Goal: Task Accomplishment & Management: Manage account settings

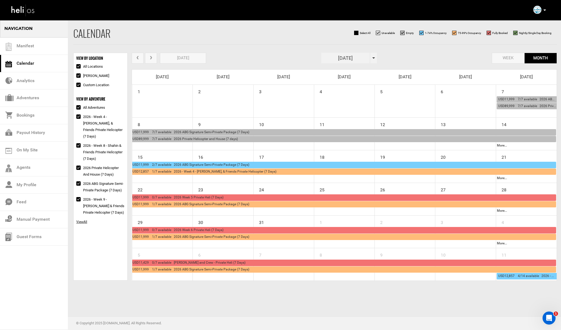
click at [139, 61] on button "prev" at bounding box center [138, 58] width 12 height 11
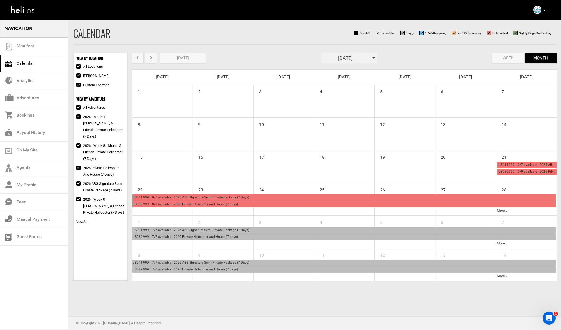
click at [250, 197] on div "USD11,999 0/7 available 2026 ABG Signature Semi-Private Package (7 Days)" at bounding box center [344, 197] width 422 height 6
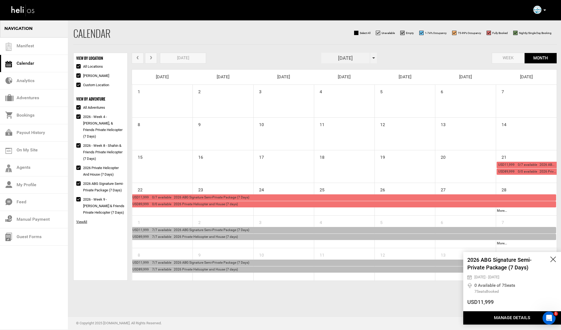
click at [499, 313] on button "Manage Details" at bounding box center [512, 317] width 98 height 13
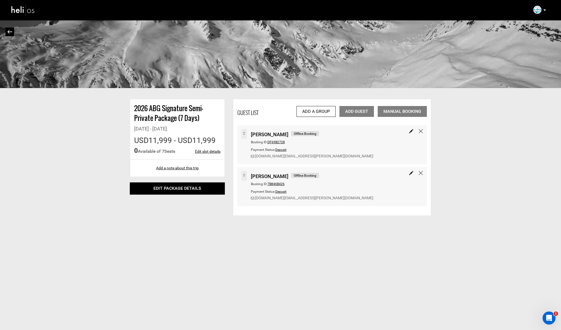
click at [278, 112] on div "Guest List Add a Group Add Guest Manual Booking" at bounding box center [332, 110] width 190 height 14
click at [212, 151] on link "Edit slot details" at bounding box center [208, 151] width 26 height 5
type input "[DATE]"
type input "10"
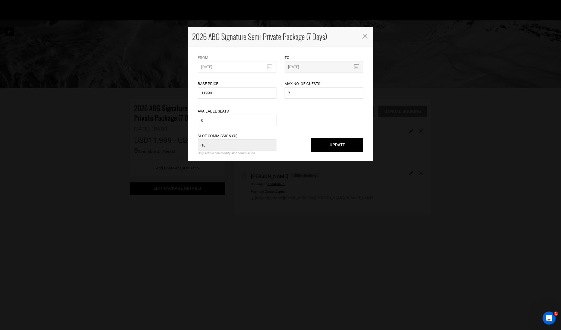
drag, startPoint x: 219, startPoint y: 123, endPoint x: 191, endPoint y: 121, distance: 27.7
click at [191, 121] on div "From [DATE] Please select start date. Start date already exists, please select …" at bounding box center [280, 103] width 185 height 114
type input "4"
click at [331, 148] on button "UPDATE" at bounding box center [337, 145] width 52 height 14
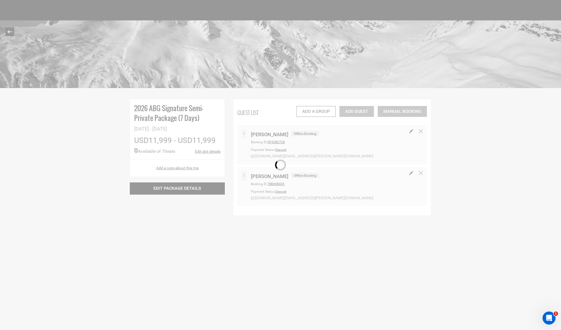
select select "1"
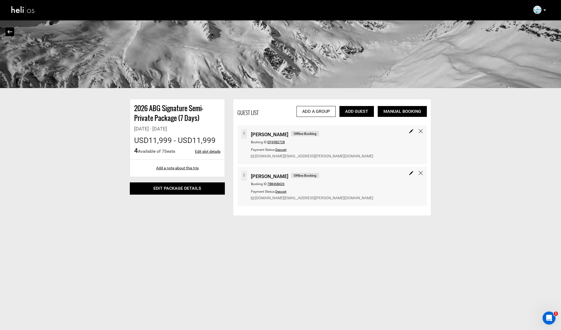
click at [360, 110] on link "Add Guest" at bounding box center [357, 111] width 34 height 11
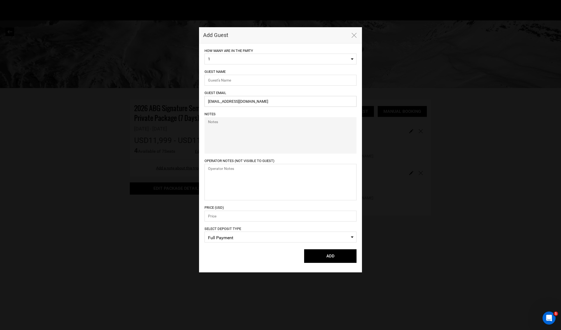
click at [223, 104] on input "[EMAIL_ADDRESS][DOMAIN_NAME]" at bounding box center [281, 101] width 152 height 11
paste input "[EMAIL_ADDRESS][DOMAIN_NAME]"
type input "[EMAIL_ADDRESS][DOMAIN_NAME]"
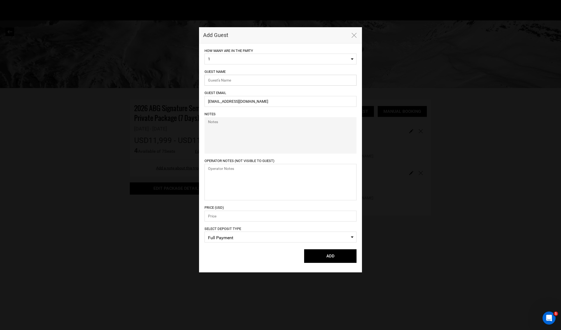
click at [221, 78] on input "text" at bounding box center [281, 80] width 152 height 11
type input "[PERSON_NAME]"
click at [224, 241] on span "Full Payment" at bounding box center [280, 238] width 145 height 8
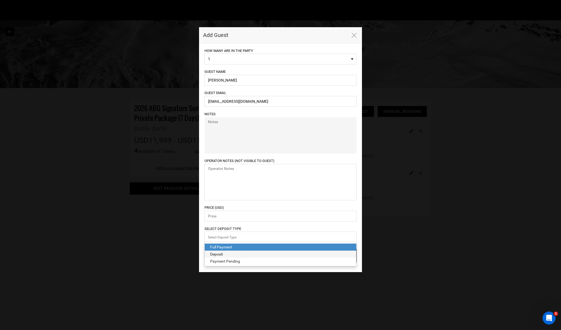
click at [221, 254] on div "Deposit" at bounding box center [280, 253] width 141 height 5
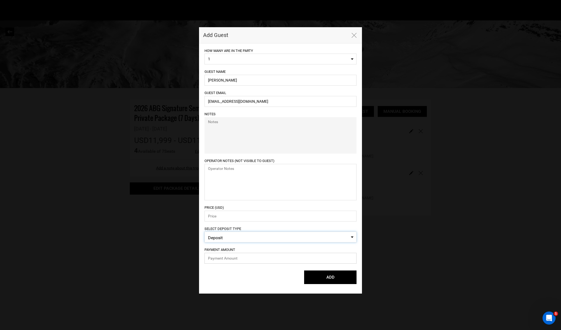
click at [218, 258] on input "text" at bounding box center [281, 258] width 152 height 11
click at [217, 219] on input "number" at bounding box center [281, 216] width 152 height 11
type input "11999"
click at [236, 255] on input "text" at bounding box center [281, 258] width 152 height 11
paste input "2999.75"
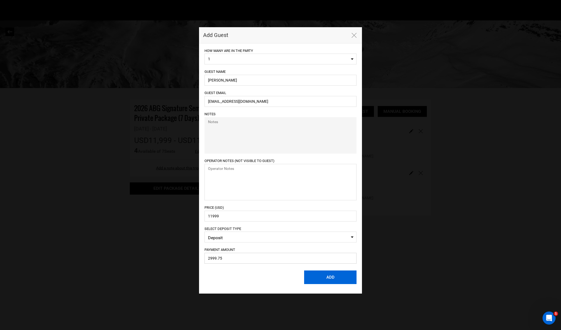
type input "2999.75"
click at [318, 278] on button "ADD" at bounding box center [330, 277] width 52 height 14
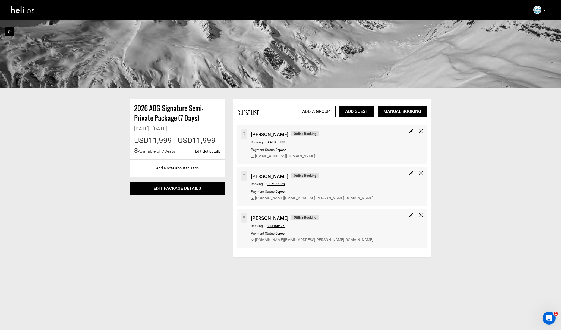
click at [360, 112] on link "Add Guest" at bounding box center [357, 111] width 34 height 11
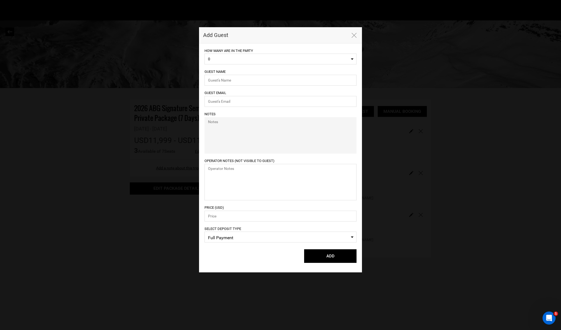
select select "1"
type input "[EMAIL_ADDRESS][DOMAIN_NAME]"
click at [230, 238] on span "Full Payment" at bounding box center [280, 238] width 145 height 8
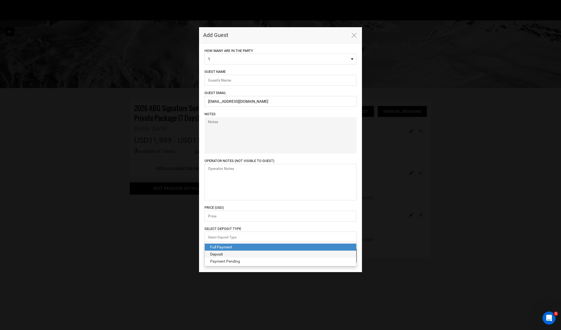
click at [222, 252] on div "Deposit" at bounding box center [280, 253] width 141 height 5
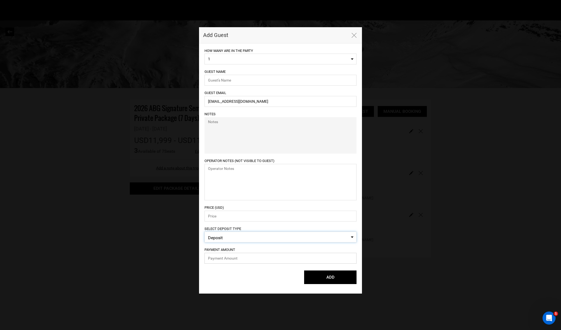
click at [217, 258] on input "text" at bounding box center [281, 258] width 152 height 11
type input "2999.75"
click at [215, 216] on input "number" at bounding box center [281, 216] width 152 height 11
type input "11999"
click at [219, 102] on input "[EMAIL_ADDRESS][DOMAIN_NAME]" at bounding box center [281, 101] width 152 height 11
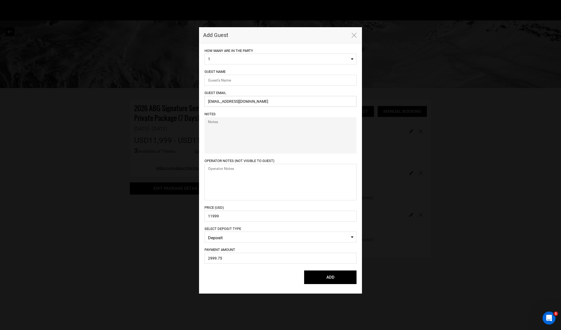
click at [219, 102] on input "[EMAIL_ADDRESS][DOMAIN_NAME]" at bounding box center [281, 101] width 152 height 11
paste input "[DOMAIN_NAME][EMAIL_ADDRESS]"
type input "[DOMAIN_NAME][EMAIL_ADDRESS][DOMAIN_NAME]"
click at [224, 76] on input "text" at bounding box center [281, 80] width 152 height 11
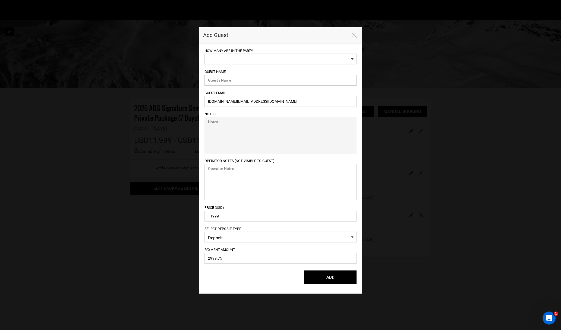
paste input "[PERSON_NAME]"
type input "[PERSON_NAME]"
click at [265, 111] on div "Notes" at bounding box center [281, 132] width 152 height 43
click at [330, 279] on button "ADD" at bounding box center [330, 277] width 52 height 14
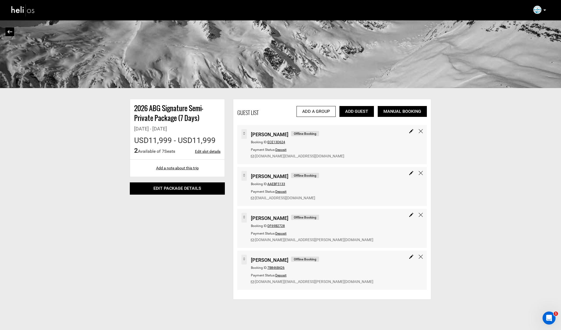
click at [362, 110] on link "Add Guest" at bounding box center [357, 111] width 34 height 11
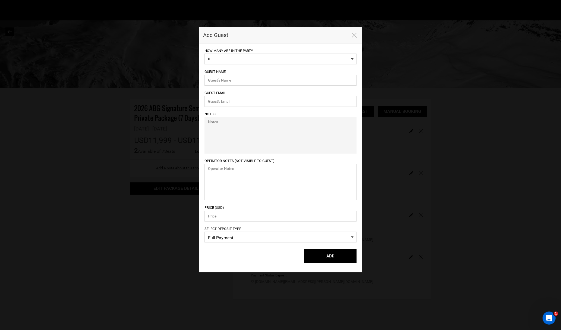
select select "1"
type input "[EMAIL_ADDRESS][DOMAIN_NAME]"
click at [239, 102] on input "[EMAIL_ADDRESS][DOMAIN_NAME]" at bounding box center [281, 101] width 152 height 11
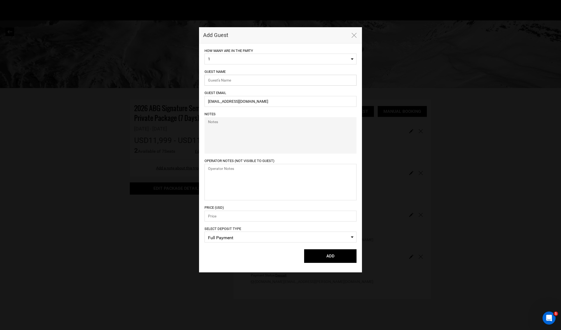
click at [229, 80] on input "text" at bounding box center [281, 80] width 152 height 11
paste input "[PERSON_NAME]"
click at [233, 80] on input "[PERSON_NAME]" at bounding box center [281, 80] width 152 height 11
type input "[PERSON_NAME]"
click at [239, 99] on input "[EMAIL_ADDRESS][DOMAIN_NAME]" at bounding box center [281, 101] width 152 height 11
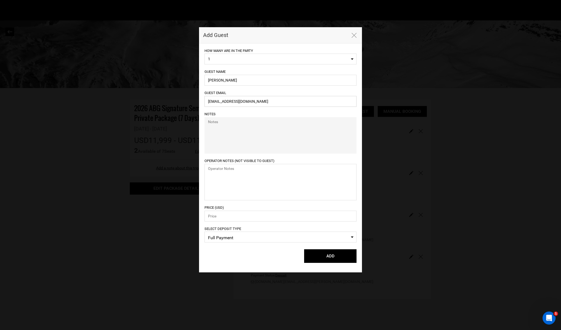
click at [239, 99] on input "[EMAIL_ADDRESS][DOMAIN_NAME]" at bounding box center [281, 101] width 152 height 11
paste input "[EMAIL_ADDRESS]"
type input "[EMAIL_ADDRESS][DOMAIN_NAME]"
click at [228, 236] on span "Full Payment" at bounding box center [280, 238] width 145 height 8
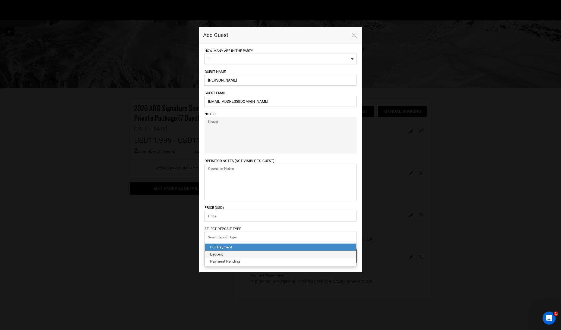
click at [225, 254] on div "Deposit" at bounding box center [280, 253] width 141 height 5
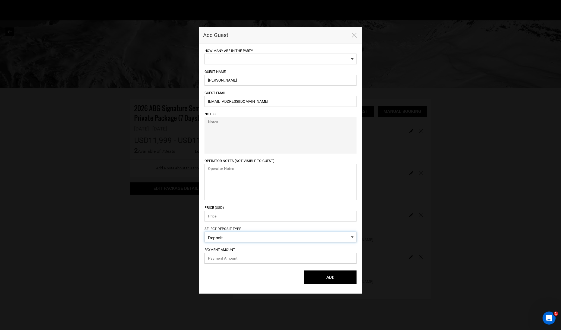
click at [224, 256] on input "text" at bounding box center [281, 258] width 152 height 11
type input "2999.75"
click at [220, 213] on input "number" at bounding box center [281, 216] width 152 height 11
type input "11999"
click at [333, 272] on button "ADD" at bounding box center [330, 277] width 52 height 14
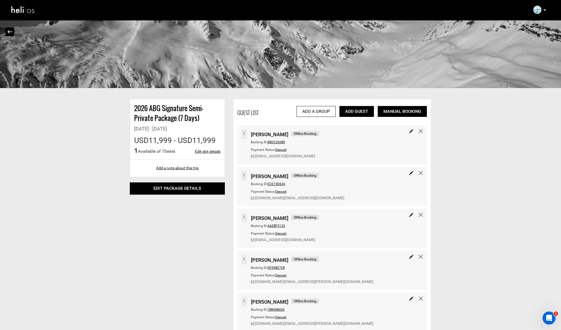
click at [360, 111] on link "Add Guest" at bounding box center [357, 111] width 34 height 11
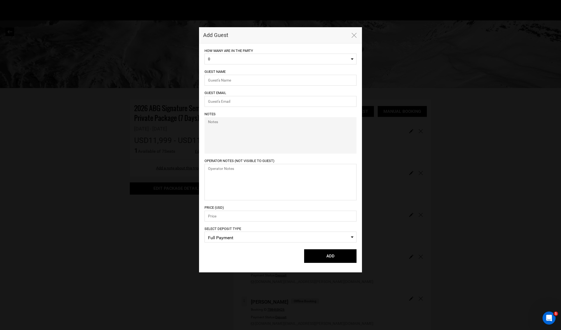
select select "1"
type input "[EMAIL_ADDRESS][DOMAIN_NAME]"
click at [229, 83] on input "text" at bounding box center [281, 80] width 152 height 11
type input "[PERSON_NAME]"
paste input "[EMAIL_ADDRESS]"
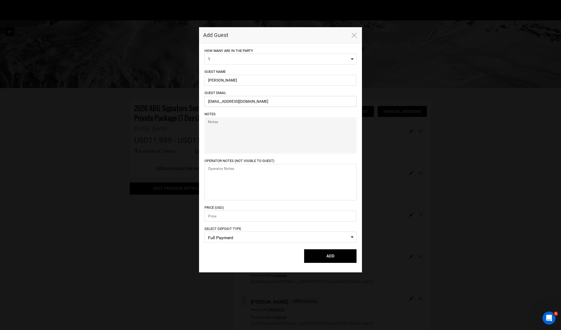
type input "[EMAIL_ADDRESS][DOMAIN_NAME]"
click at [222, 214] on input "number" at bounding box center [281, 216] width 152 height 11
type input "11999"
click at [234, 237] on span "Full Payment" at bounding box center [280, 238] width 145 height 8
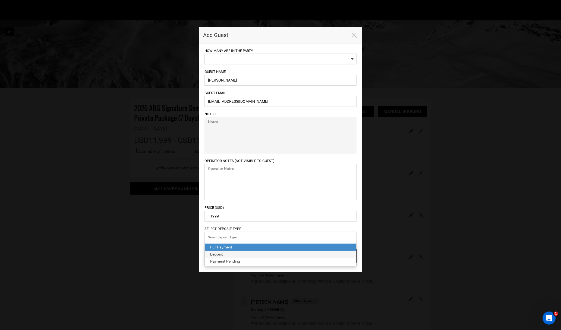
click at [228, 253] on div "Deposit" at bounding box center [280, 253] width 141 height 5
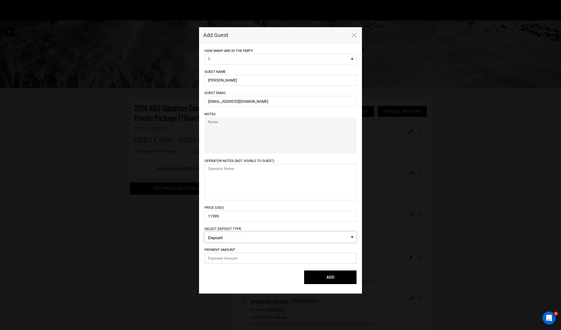
click at [228, 254] on input "text" at bounding box center [281, 258] width 152 height 11
type input "2999.75"
click at [337, 275] on button "ADD" at bounding box center [330, 277] width 52 height 14
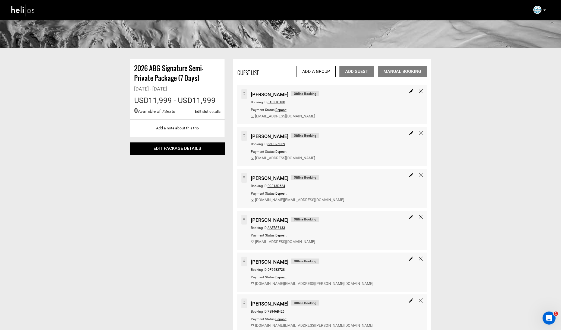
scroll to position [42, 0]
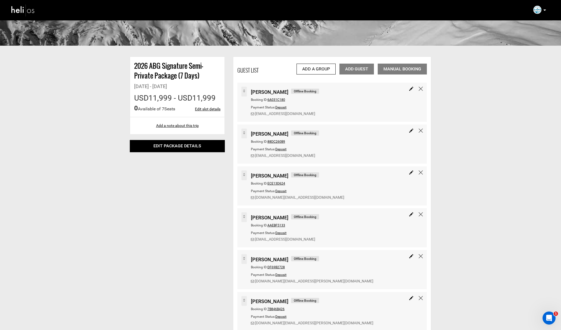
click at [278, 100] on span "6A031C180" at bounding box center [277, 100] width 18 height 4
click at [278, 101] on span "6A031C180" at bounding box center [277, 100] width 18 height 4
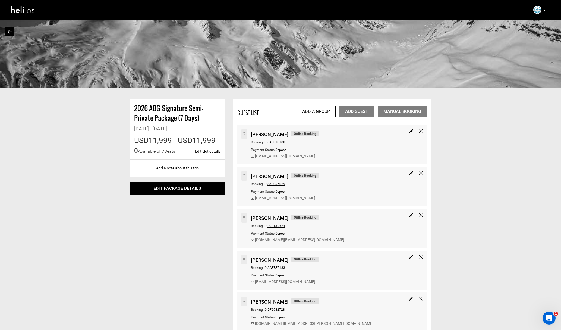
click at [277, 184] on span "88DC260B9" at bounding box center [277, 184] width 18 height 4
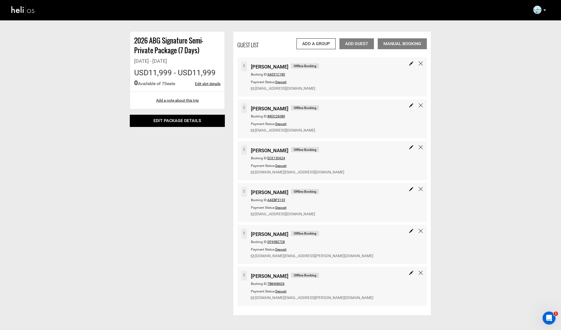
scroll to position [73, 0]
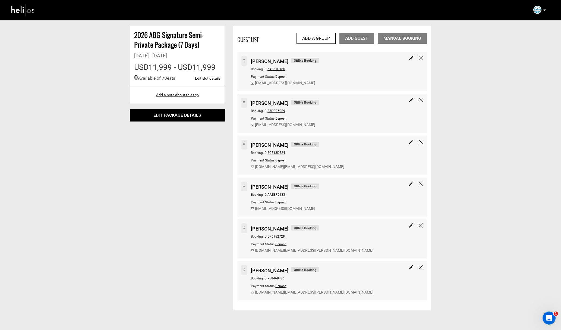
drag, startPoint x: 518, startPoint y: 193, endPoint x: 514, endPoint y: 192, distance: 3.6
click at [518, 193] on div "2026 ABG Signature Semi-Private Package (7 Days) [DATE] - [DATE] USD11,999 - US…" at bounding box center [280, 128] width 561 height 364
click at [275, 153] on span "ECE13D624" at bounding box center [277, 153] width 18 height 4
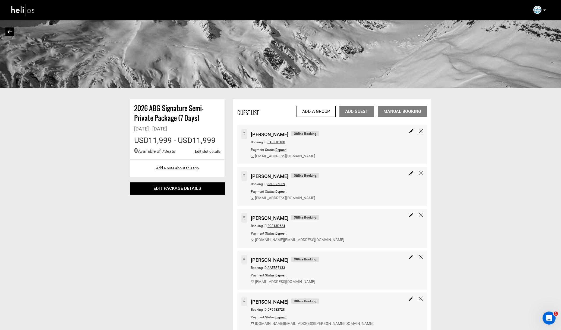
click at [276, 267] on span "AAEBF5133" at bounding box center [277, 268] width 18 height 4
click at [210, 153] on link "Edit slot details" at bounding box center [208, 151] width 26 height 5
type input "[DATE]"
type input "10"
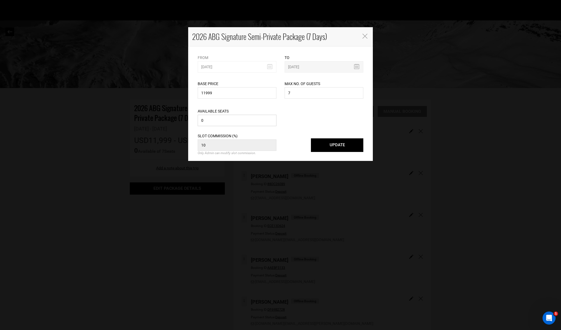
click at [222, 121] on input "0" at bounding box center [237, 120] width 79 height 11
type input "1"
click at [344, 148] on button "UPDATE" at bounding box center [337, 145] width 52 height 14
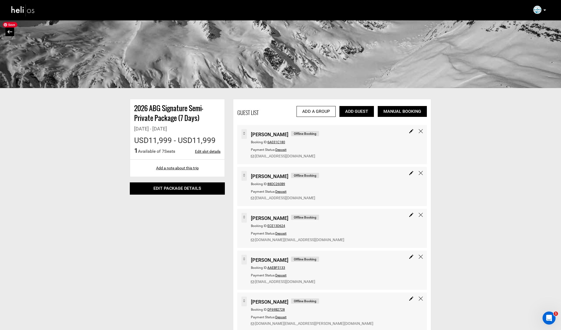
click at [9, 30] on img at bounding box center [9, 32] width 5 height 4
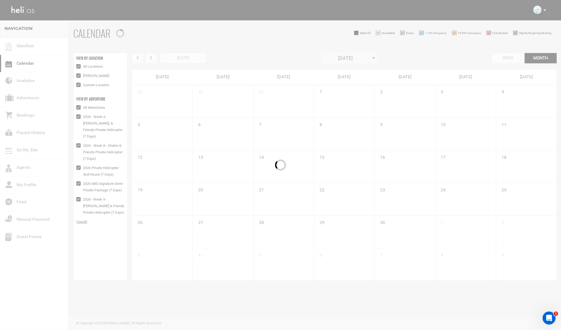
checkbox input "true"
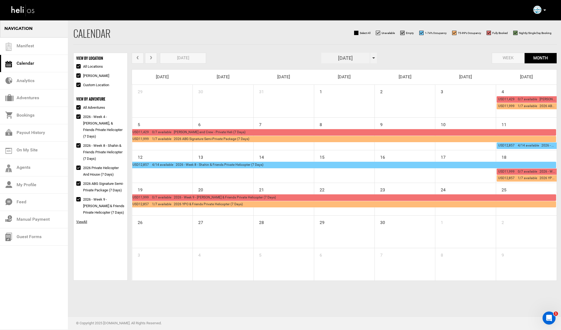
click at [138, 57] on span "prev" at bounding box center [137, 58] width 5 height 4
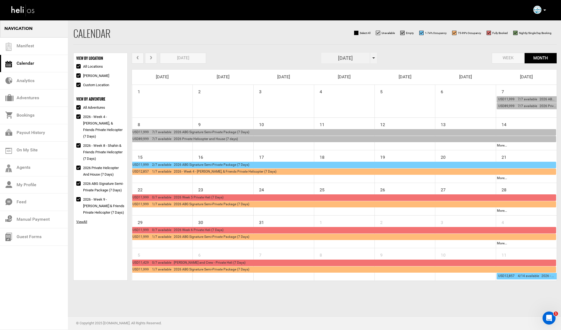
click at [191, 167] on div "USD11,999 2/7 available 2026 ABG Signature Semi-Private Package (7 Days)" at bounding box center [344, 165] width 422 height 6
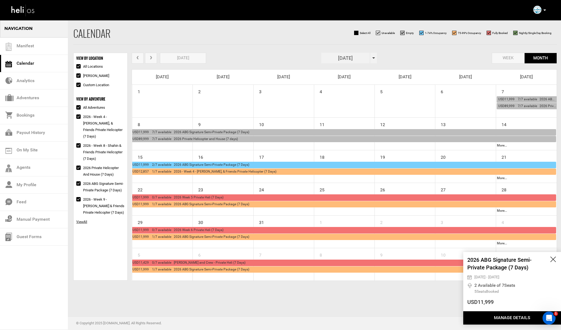
click at [488, 314] on button "Manage Details" at bounding box center [512, 317] width 98 height 13
